Goal: Information Seeking & Learning: Learn about a topic

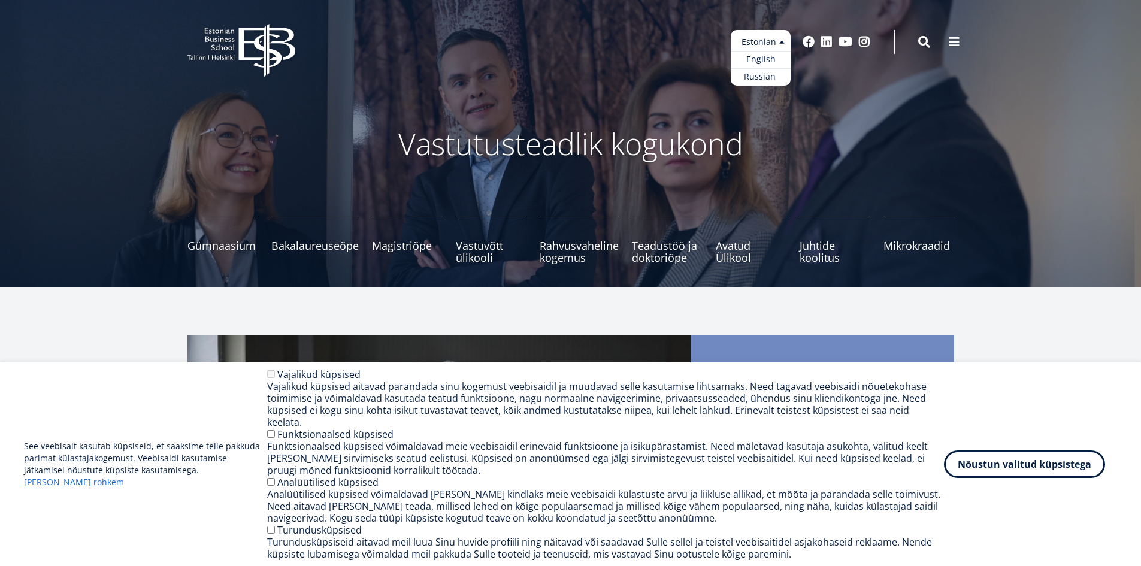
click at [767, 40] on ul "Estonian English Russian" at bounding box center [761, 58] width 60 height 56
click at [765, 61] on link "English" at bounding box center [761, 59] width 60 height 17
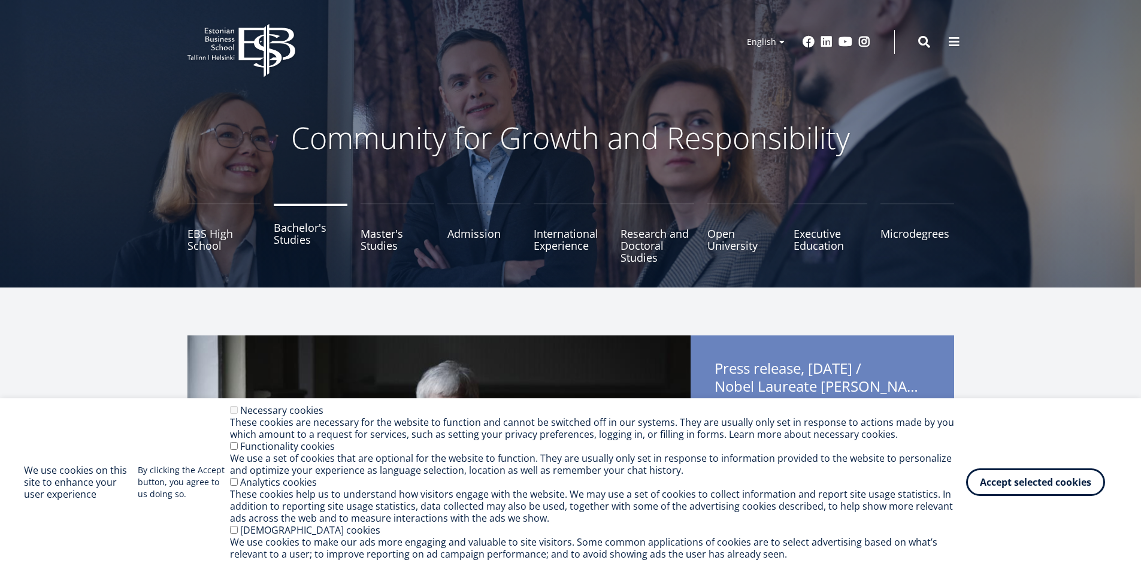
click at [277, 243] on link "Bachelor's Studies" at bounding box center [311, 234] width 74 height 60
click at [275, 235] on link "Bachelor's Studies" at bounding box center [311, 234] width 74 height 60
click at [1062, 486] on button "Accept selected cookies" at bounding box center [1035, 480] width 139 height 28
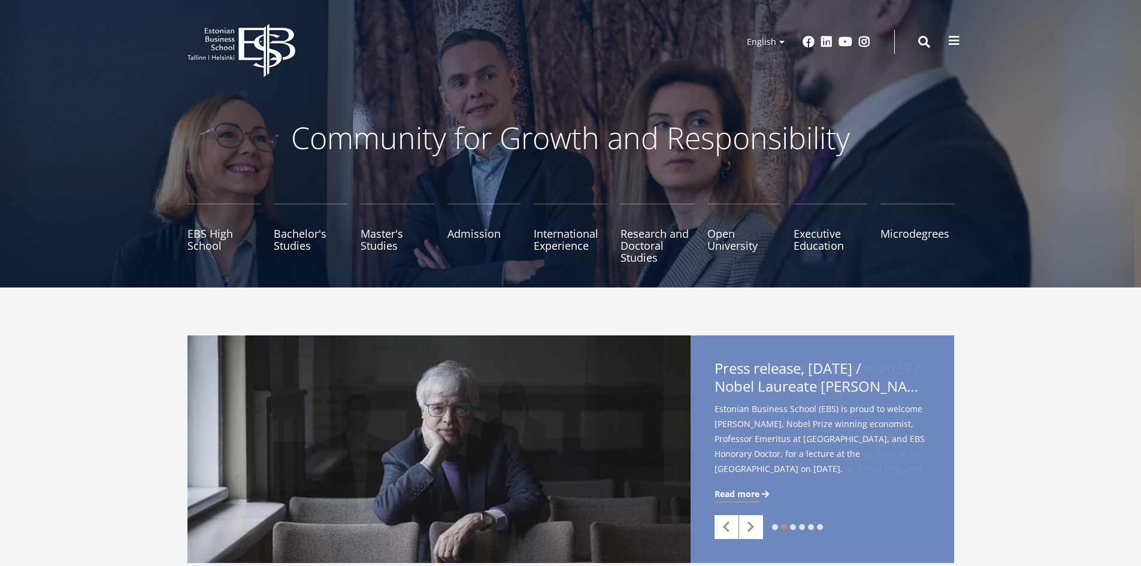
click at [955, 45] on span at bounding box center [954, 41] width 12 height 12
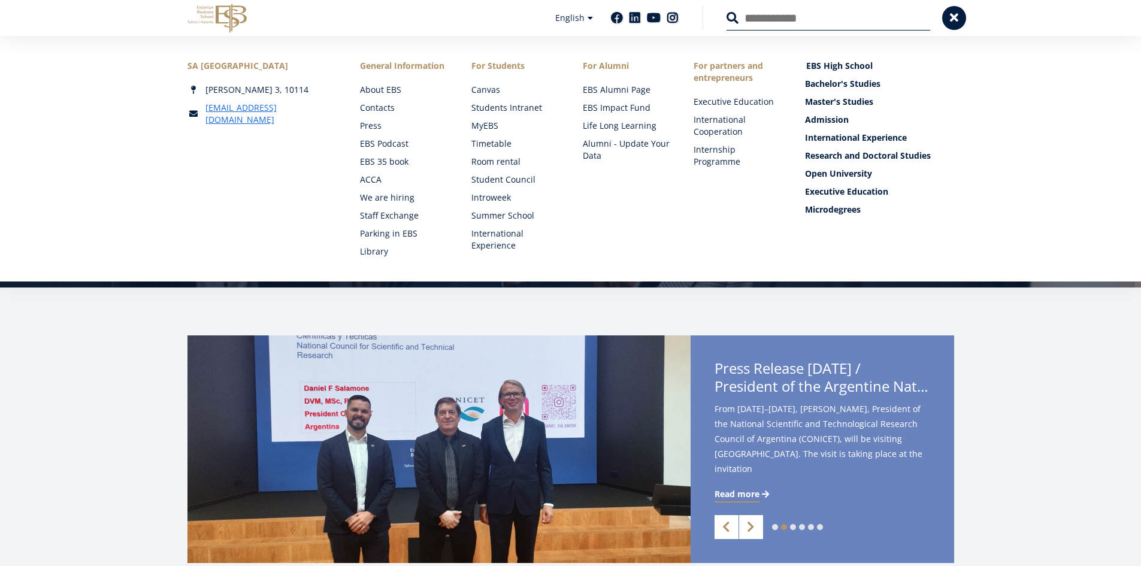
click at [838, 69] on link "EBS High School" at bounding box center [880, 66] width 149 height 12
click at [845, 86] on link "Bachelor's Studies" at bounding box center [880, 84] width 149 height 12
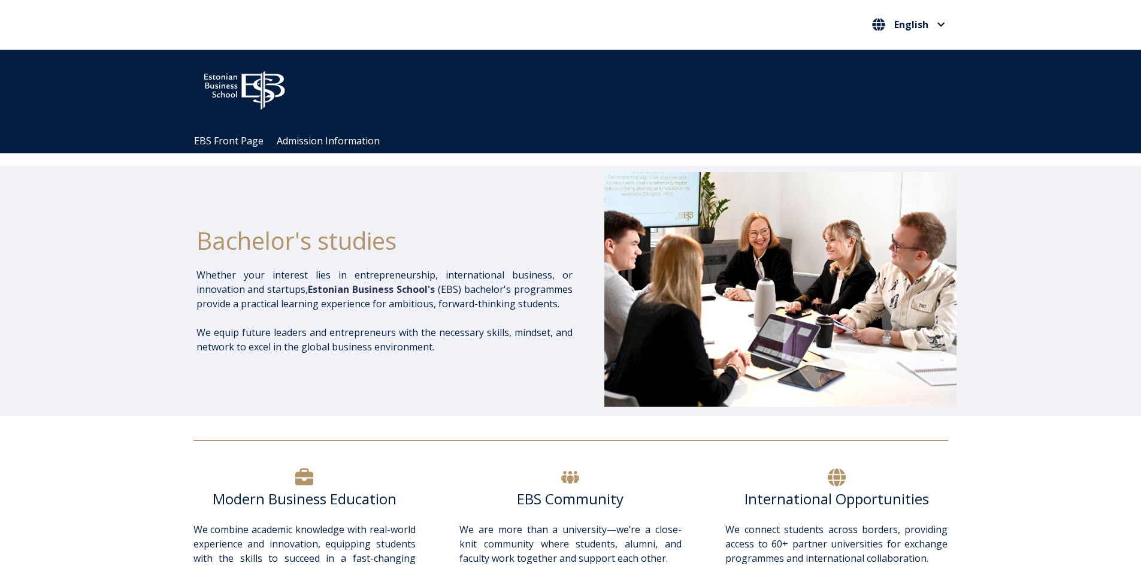
scroll to position [1737, 0]
